Goal: Information Seeking & Learning: Learn about a topic

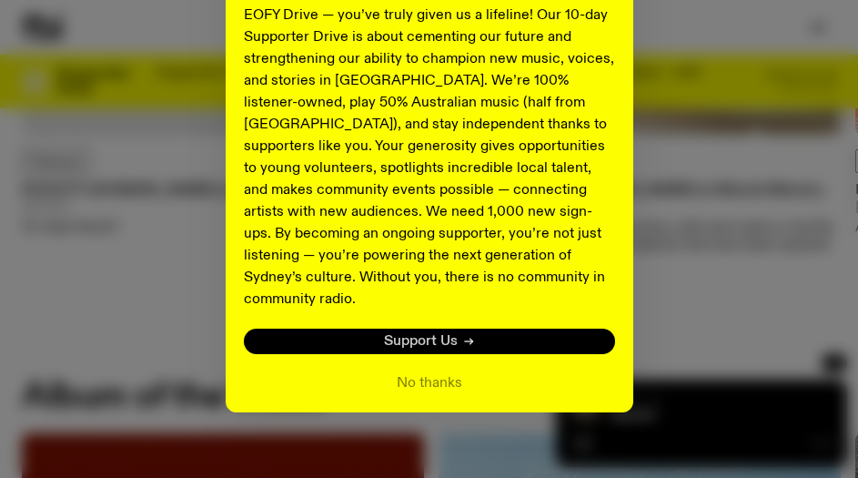
scroll to position [637, 0]
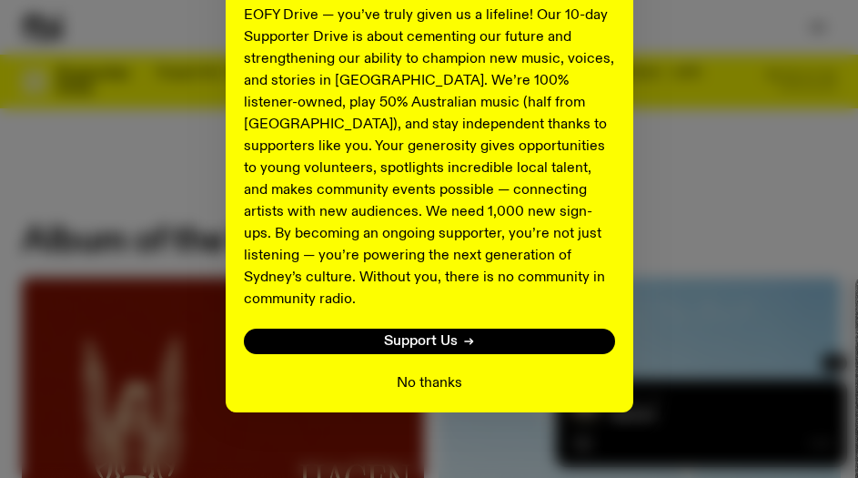
click at [426, 372] on button "No thanks" at bounding box center [429, 383] width 65 height 22
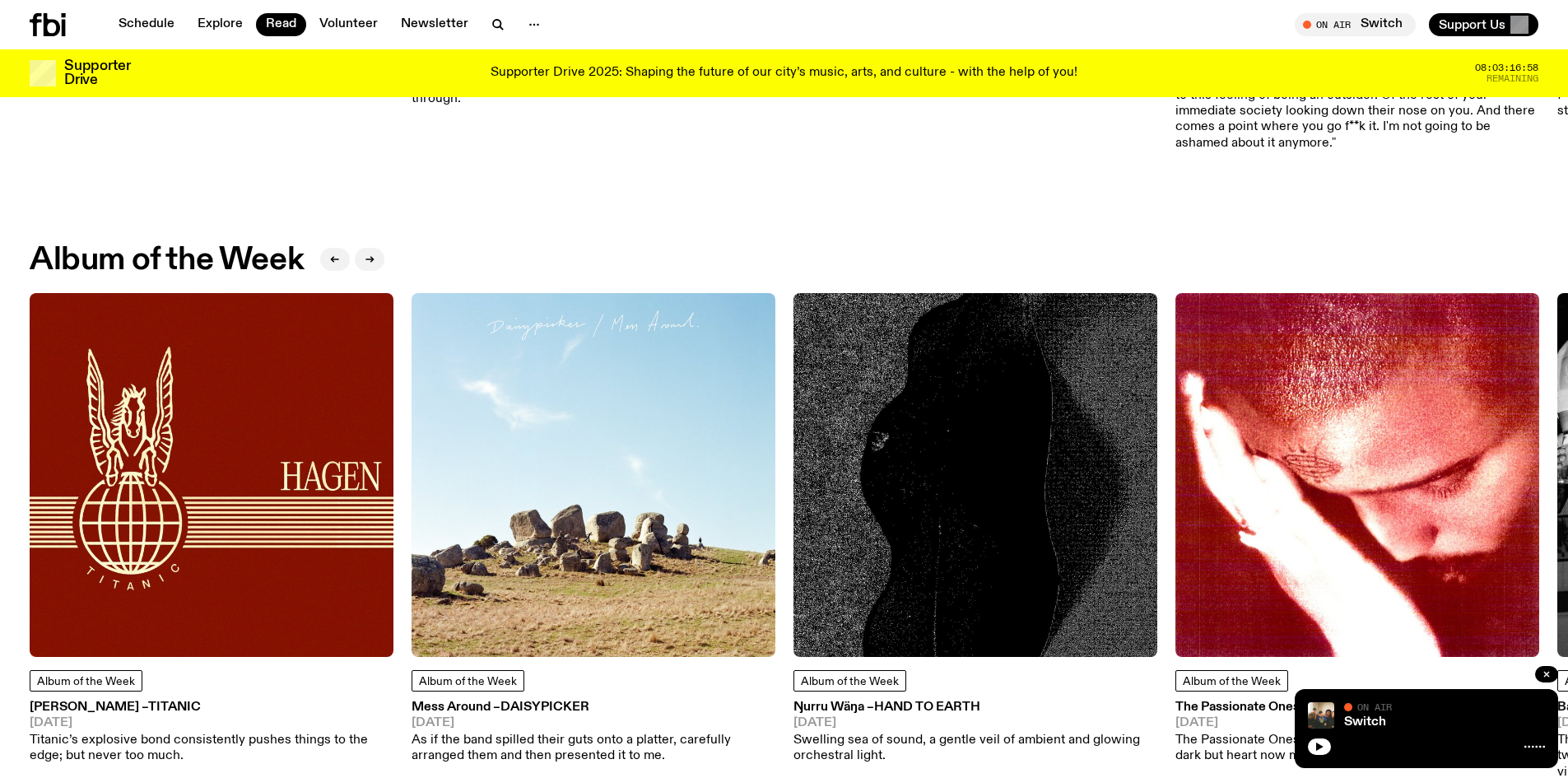
scroll to position [575, 0]
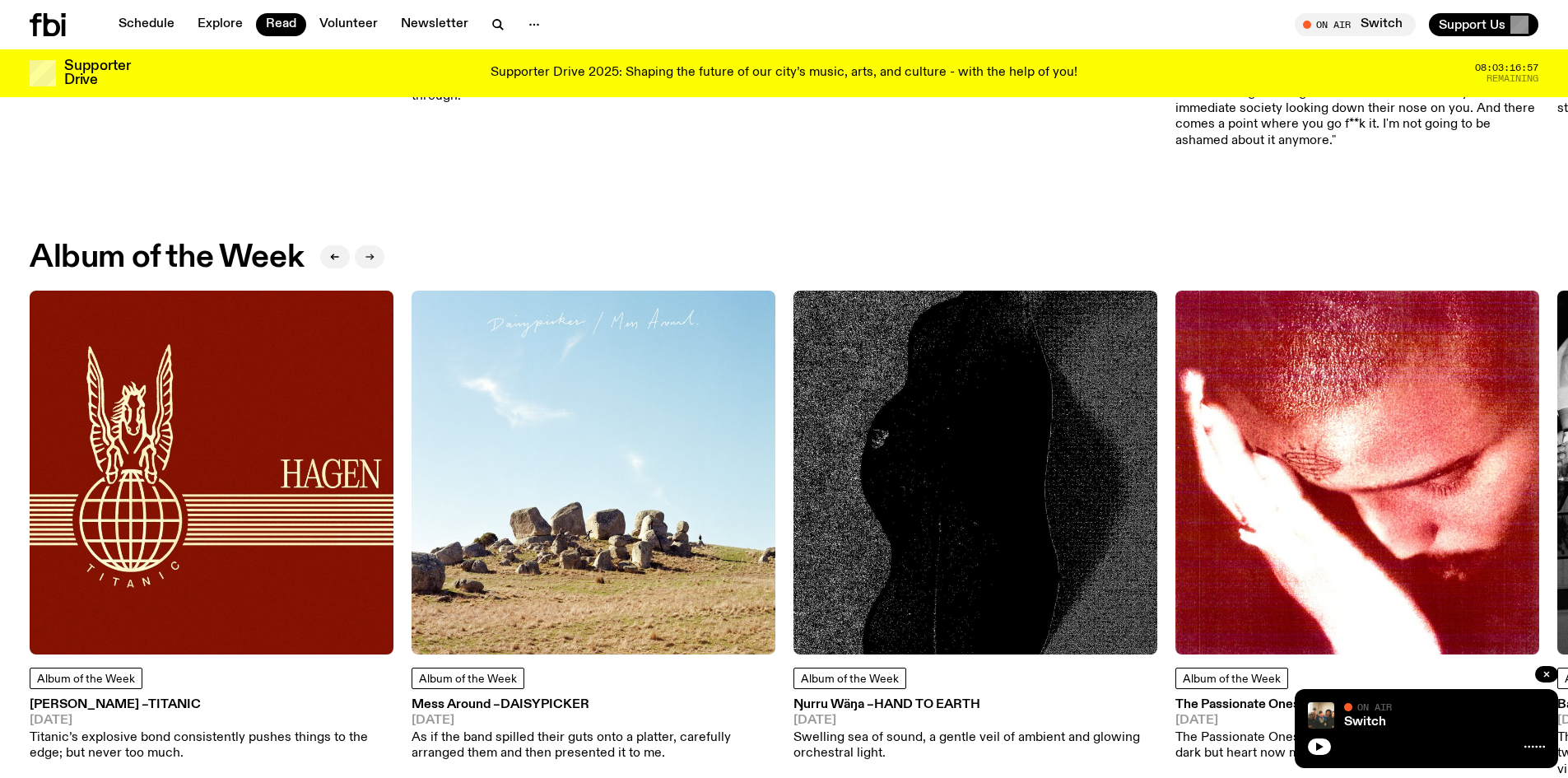
click at [375, 252] on icon "button" at bounding box center [369, 256] width 10 height 10
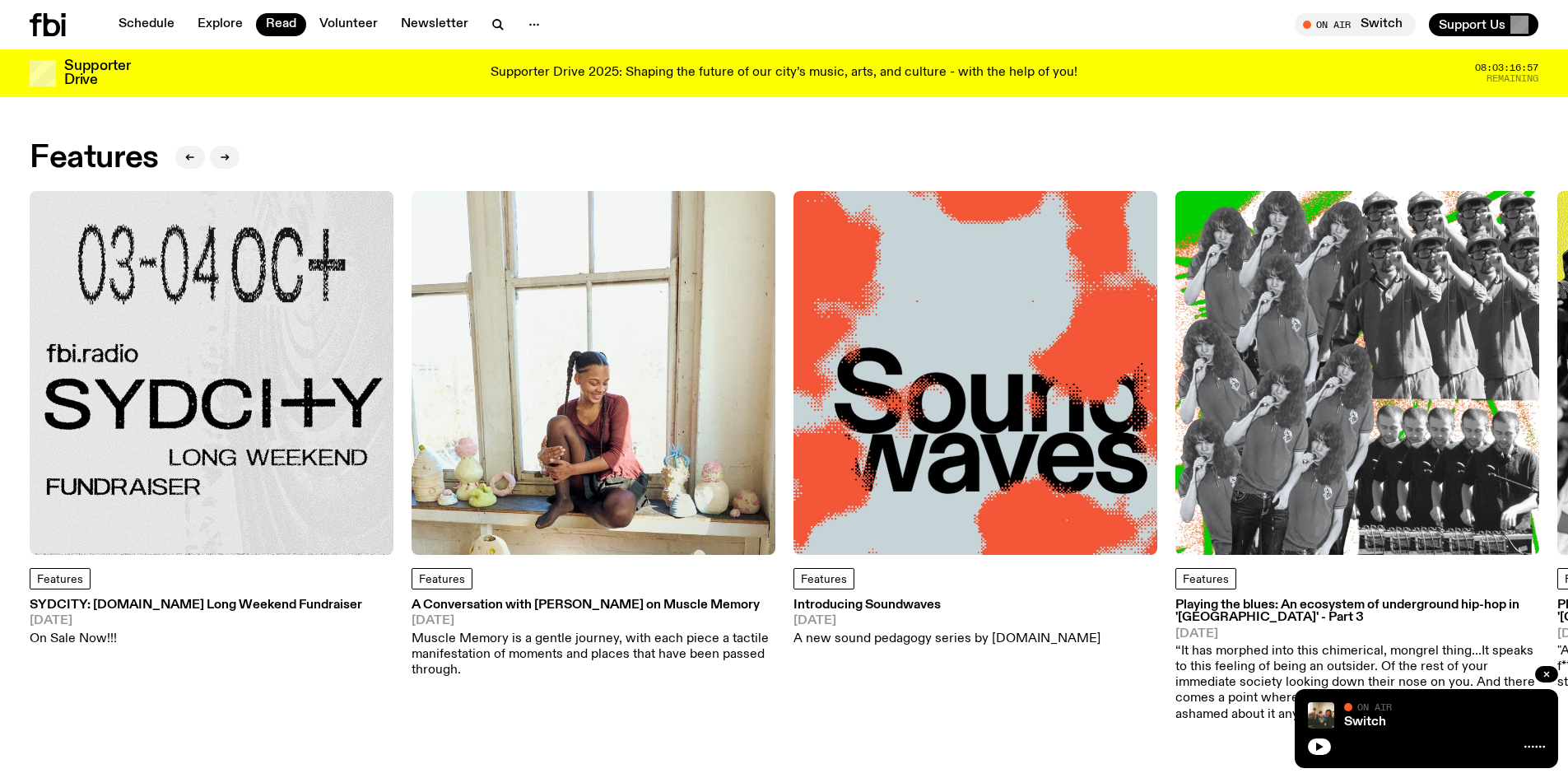
scroll to position [0, 0]
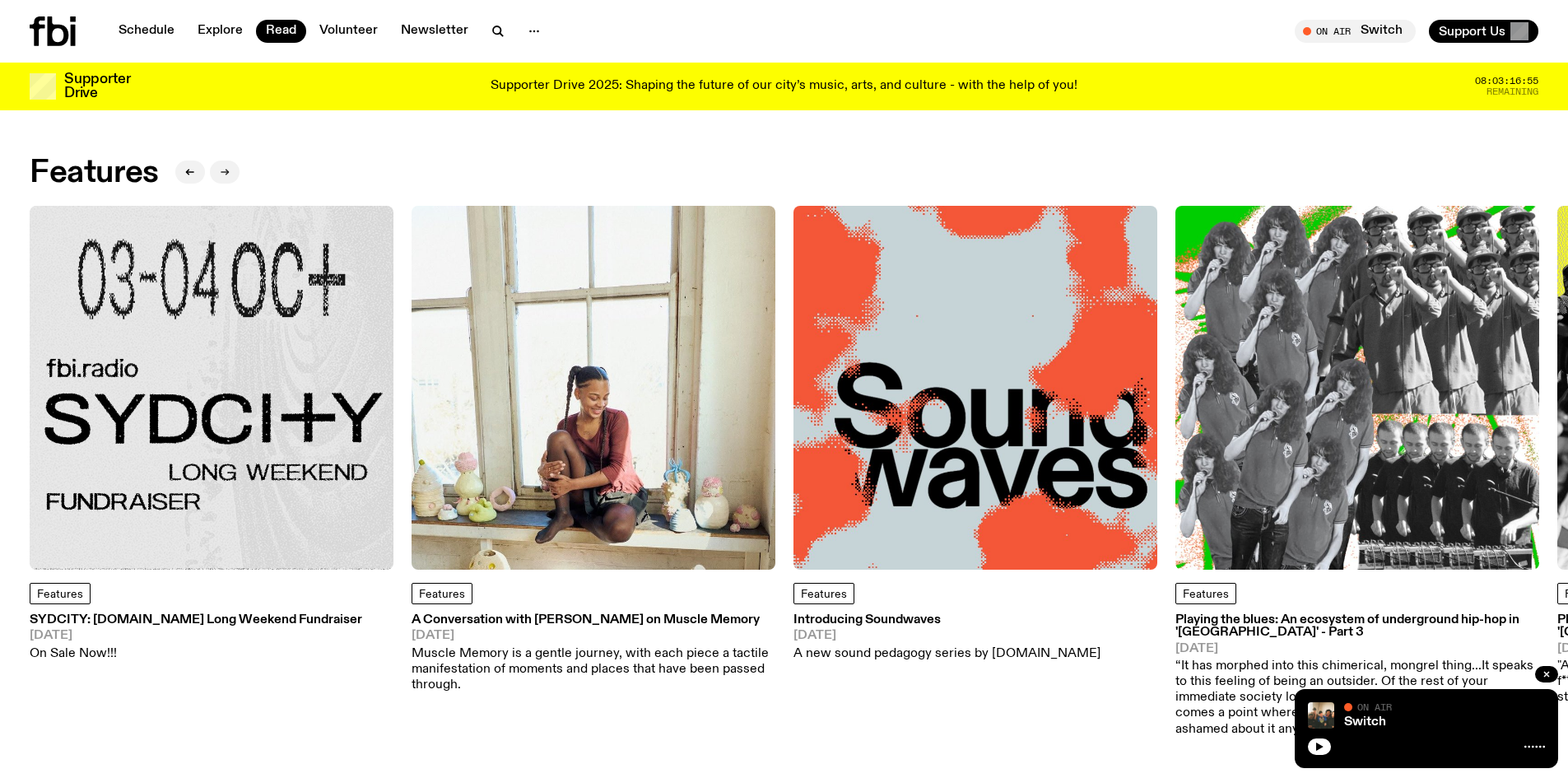
click at [220, 176] on icon "button" at bounding box center [224, 172] width 10 height 10
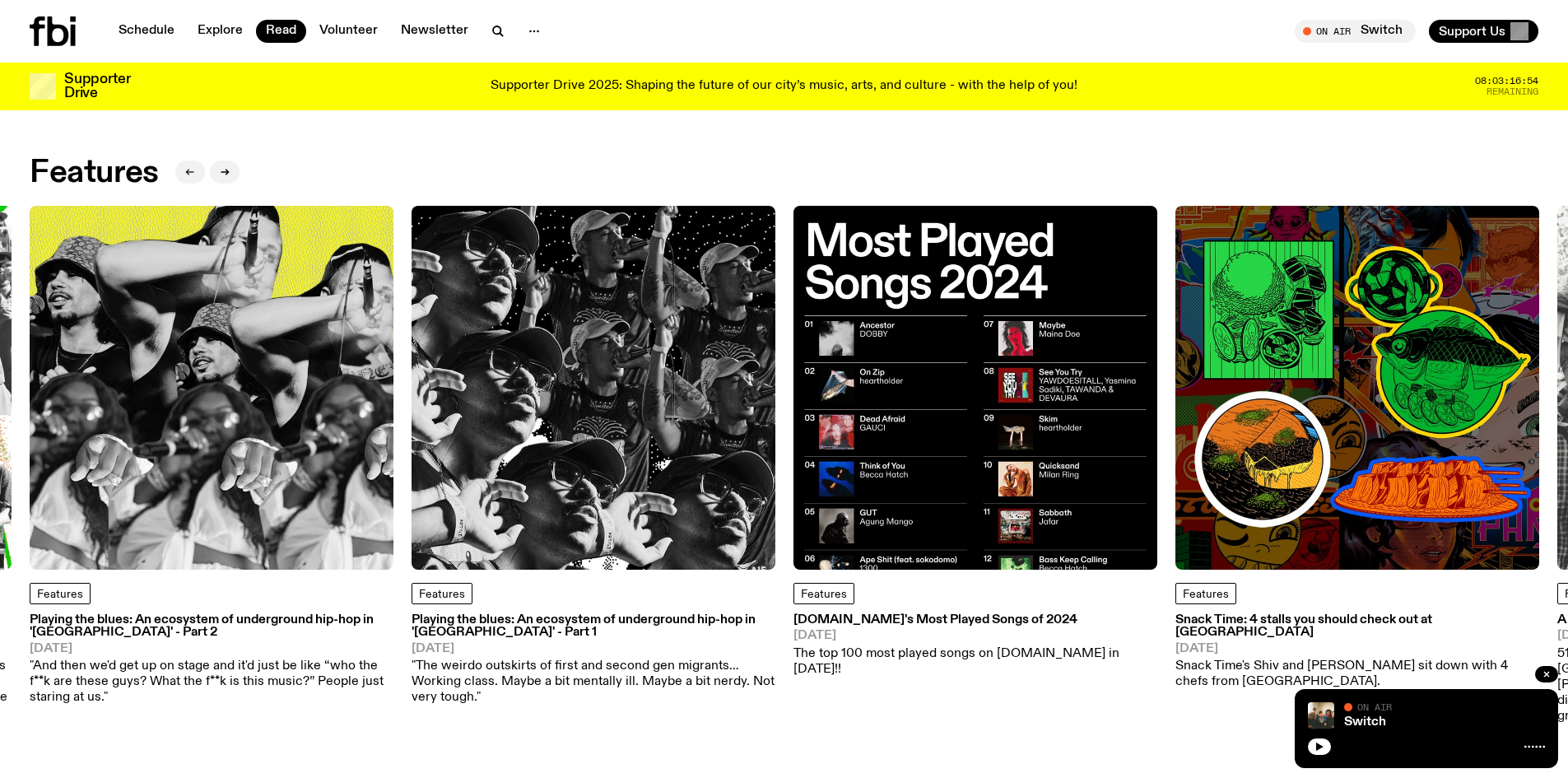
click at [181, 174] on button "button" at bounding box center [190, 171] width 30 height 23
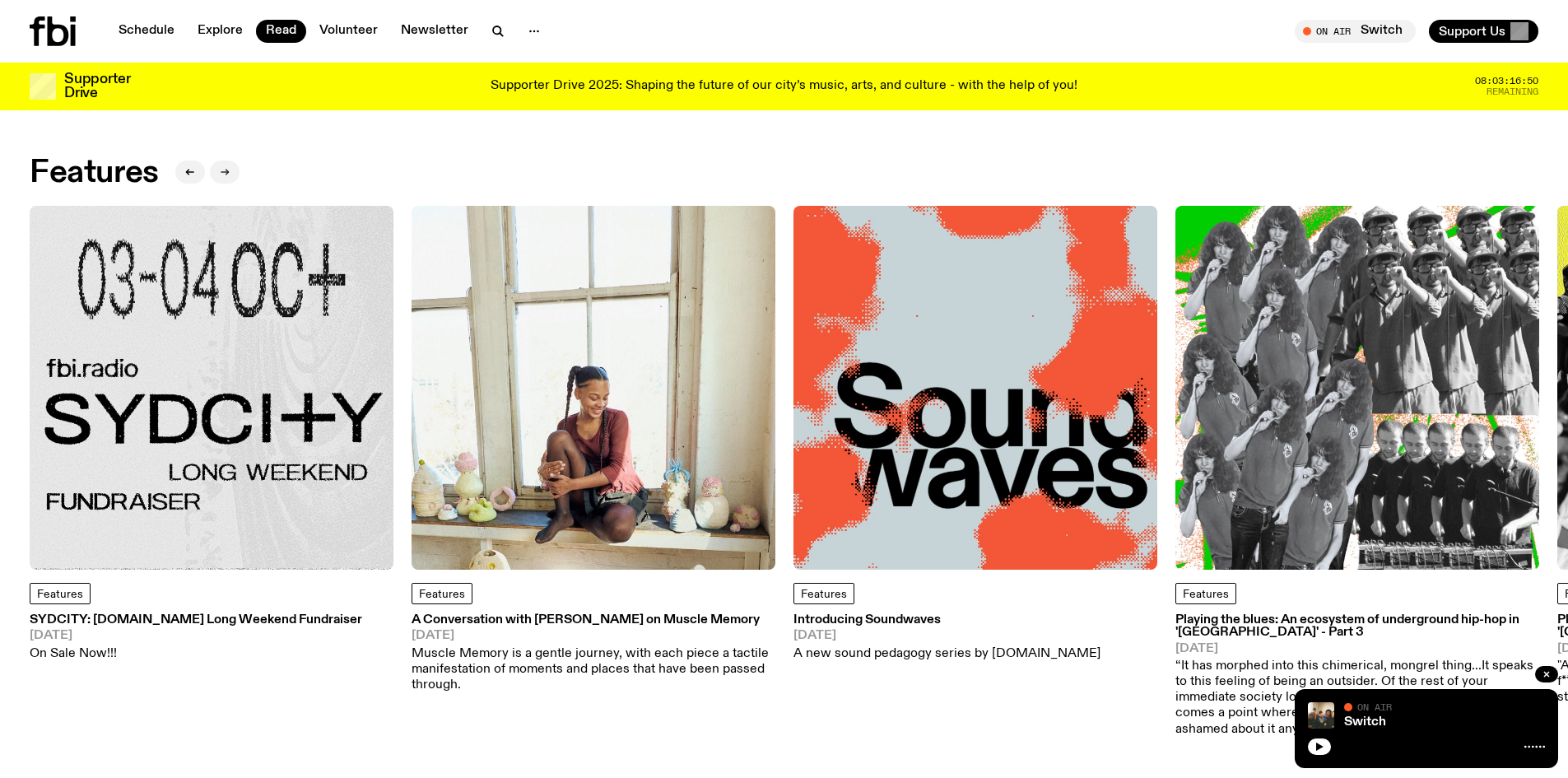
click at [216, 169] on button "button" at bounding box center [224, 171] width 30 height 23
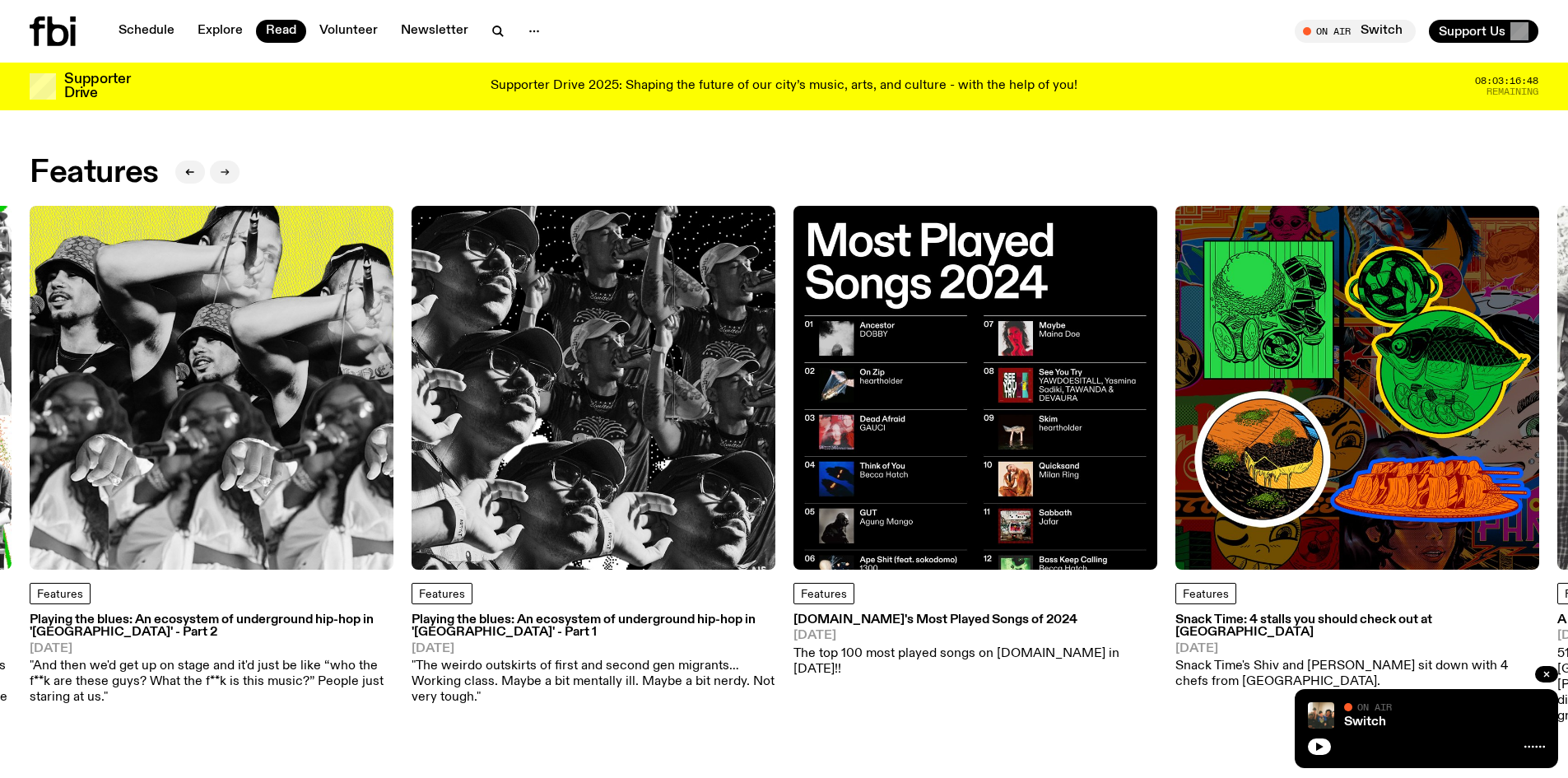
click at [217, 171] on button "button" at bounding box center [224, 171] width 30 height 23
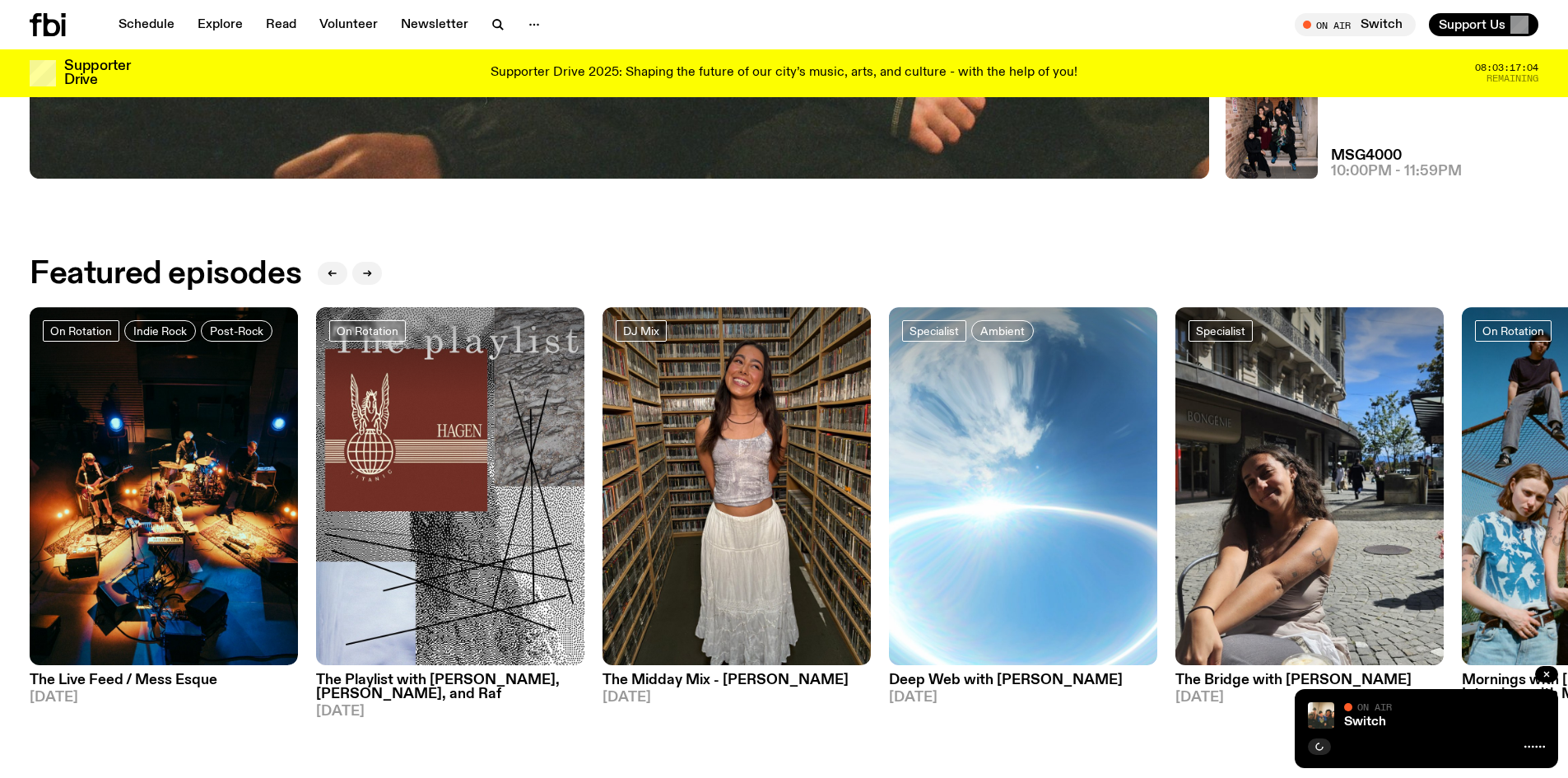
scroll to position [649, 0]
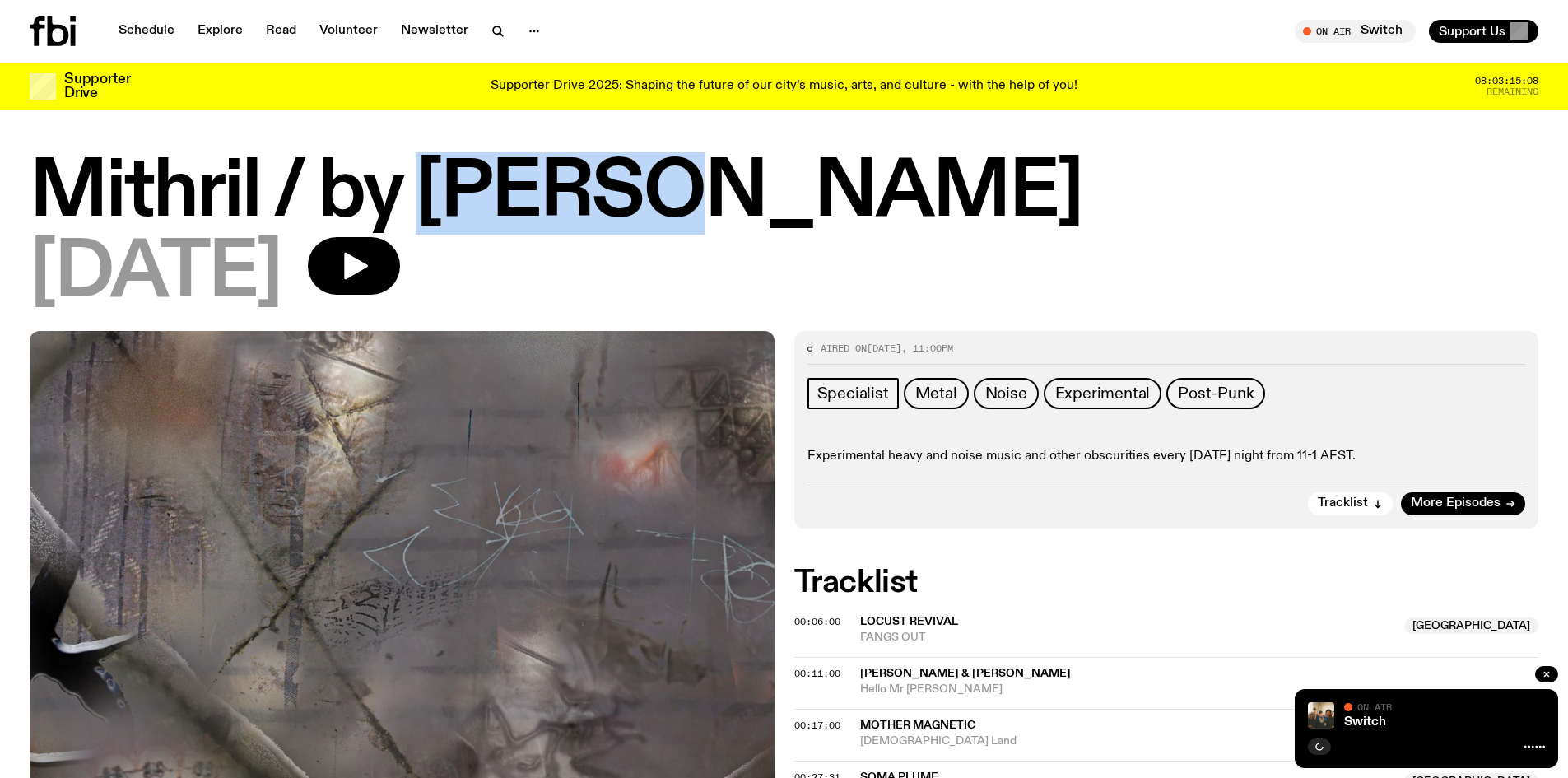
drag, startPoint x: 666, startPoint y: 195, endPoint x: 410, endPoint y: 187, distance: 256.1
click at [410, 187] on h1 "Mithril / by Amy Li" at bounding box center [784, 194] width 1508 height 74
copy h1 "Amy Li"
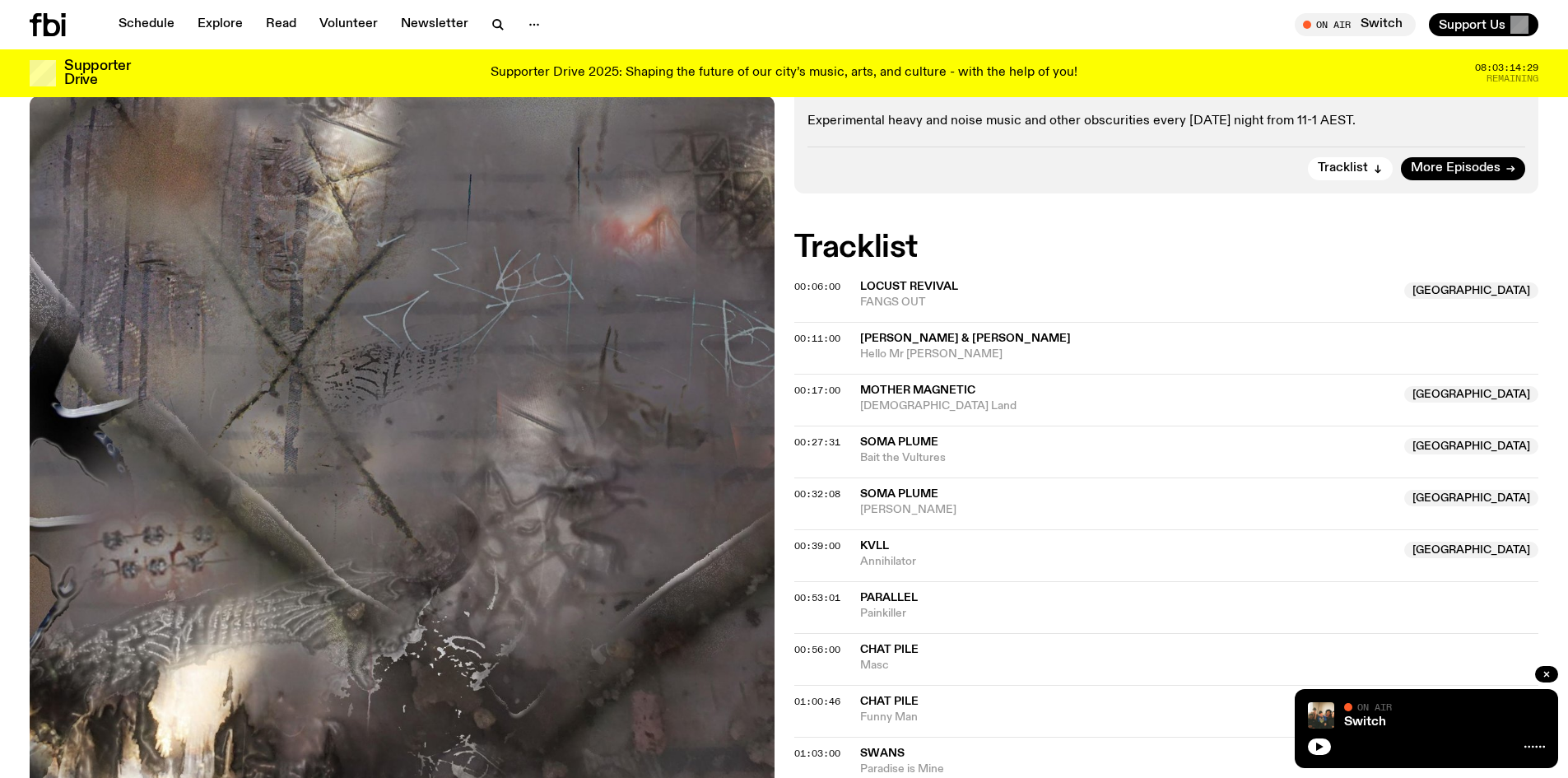
scroll to position [317, 0]
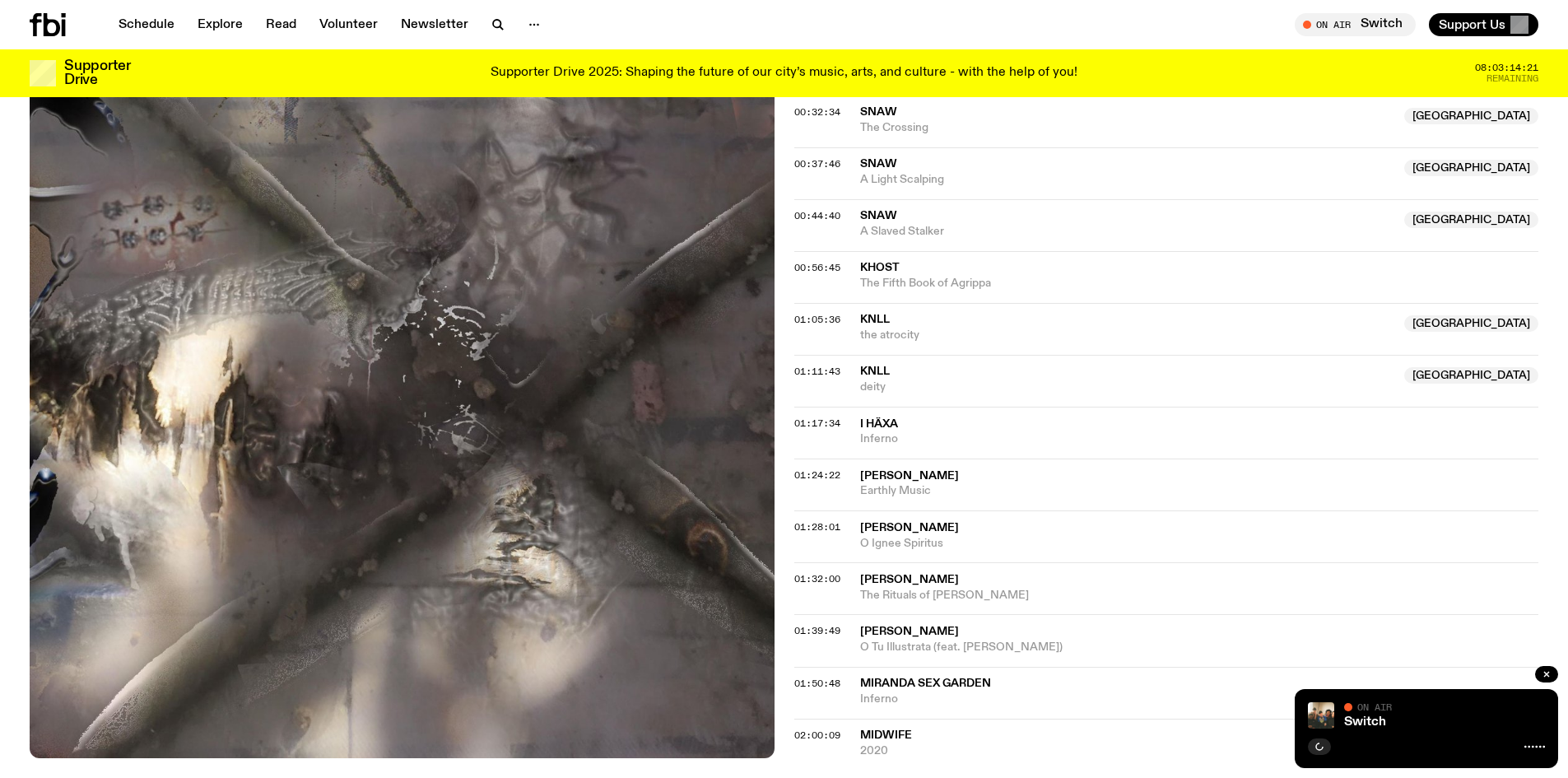
scroll to position [734, 0]
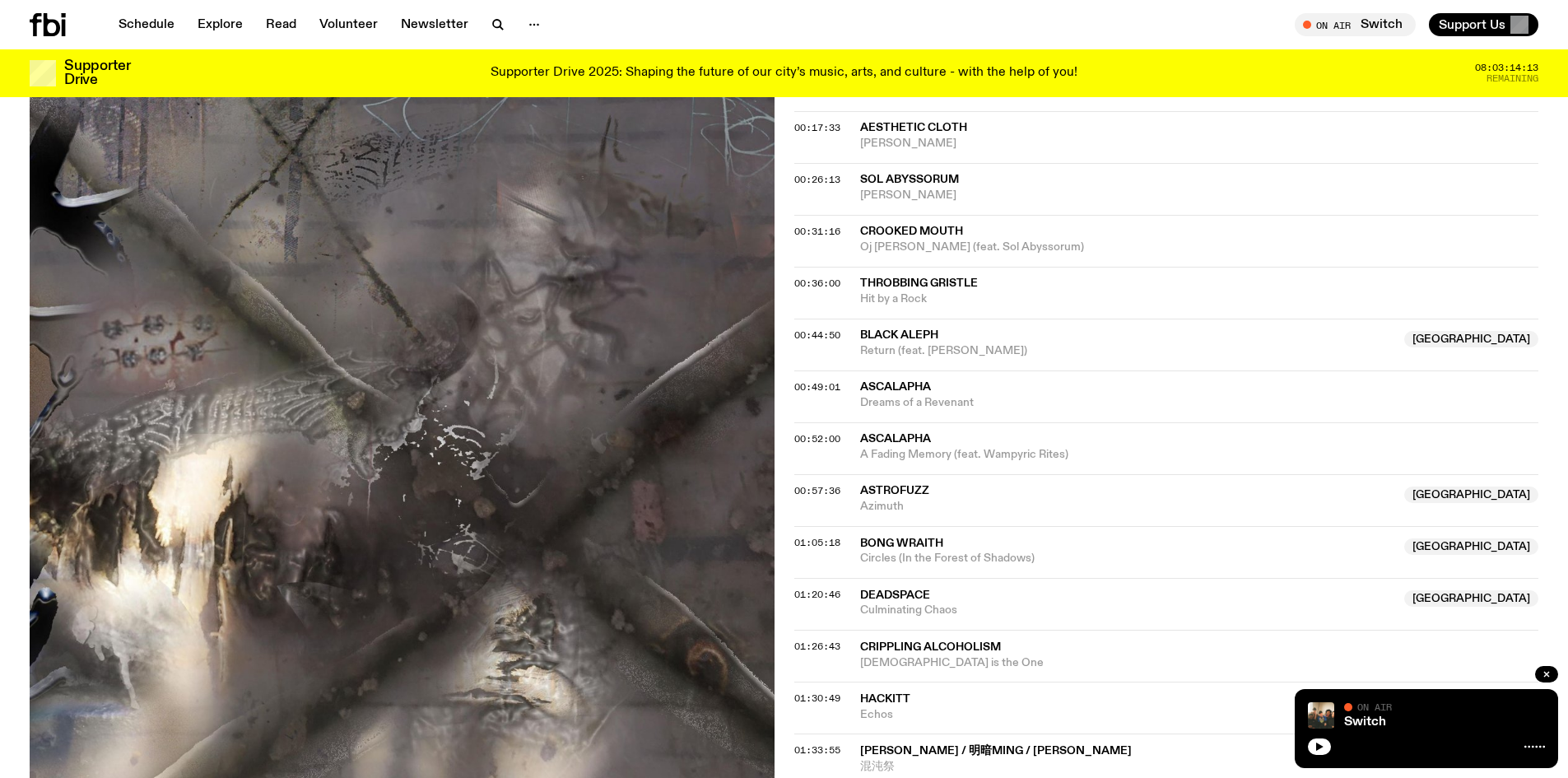
scroll to position [730, 0]
